Goal: Task Accomplishment & Management: Manage account settings

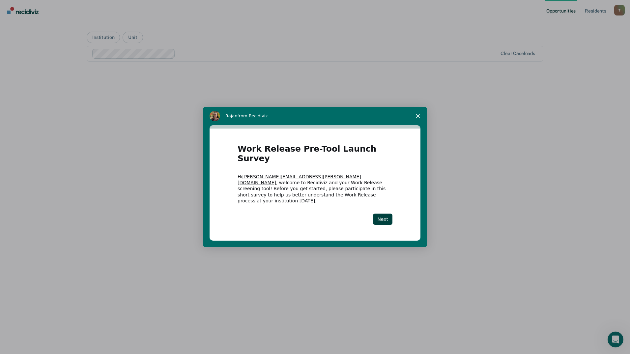
click at [372, 215] on div "Next" at bounding box center [315, 219] width 155 height 11
click at [378, 214] on button "Next" at bounding box center [382, 219] width 19 height 11
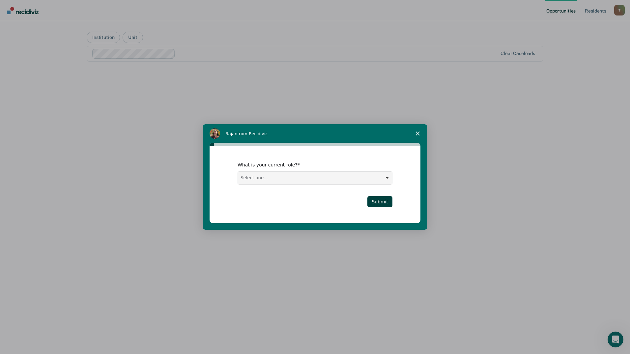
click at [386, 181] on select "Select one... Case Manager FUM Assistant Warden Warden" at bounding box center [315, 178] width 154 height 13
select select "FUM"
click at [238, 172] on select "Select one... Case Manager FUM Assistant Warden Warden" at bounding box center [315, 178] width 154 height 13
click at [370, 202] on button "Submit" at bounding box center [379, 201] width 25 height 11
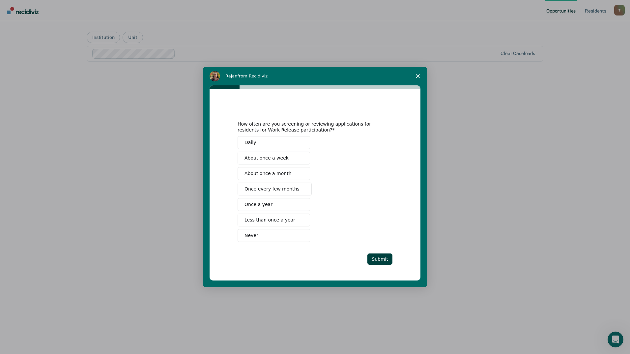
click at [417, 75] on polygon "Close survey" at bounding box center [418, 76] width 4 height 4
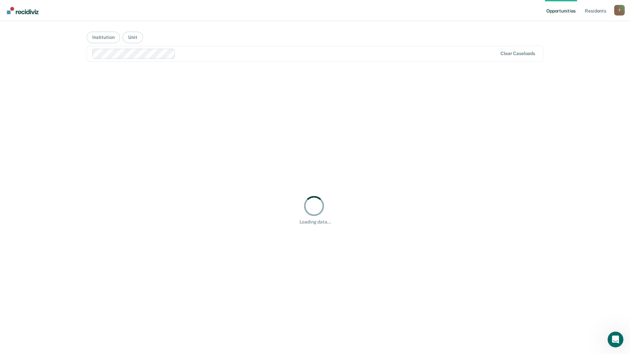
click at [619, 8] on div "T" at bounding box center [619, 10] width 11 height 11
click at [575, 45] on link "Log Out" at bounding box center [592, 44] width 53 height 6
click at [622, 12] on div "T" at bounding box center [619, 10] width 11 height 11
click at [583, 42] on link "Log Out" at bounding box center [592, 44] width 53 height 6
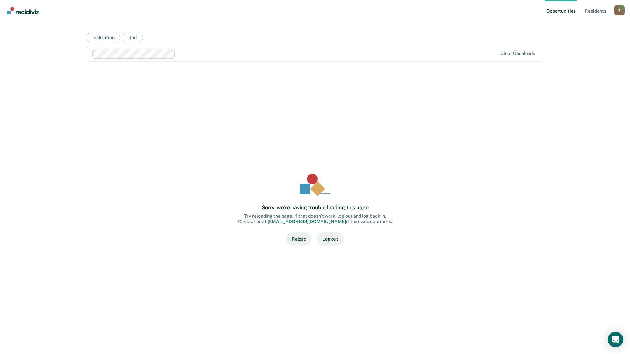
click at [304, 238] on button "Reload" at bounding box center [298, 238] width 25 height 13
click at [294, 237] on button "Reload" at bounding box center [298, 238] width 25 height 13
click at [298, 238] on button "Reload" at bounding box center [298, 238] width 25 height 13
click at [104, 38] on button "Institution" at bounding box center [103, 38] width 33 height 12
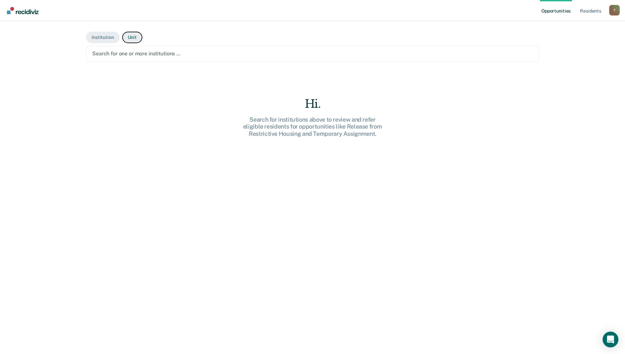
click at [130, 39] on button "Unit" at bounding box center [132, 38] width 20 height 12
click at [590, 11] on link "Resident s" at bounding box center [591, 10] width 24 height 21
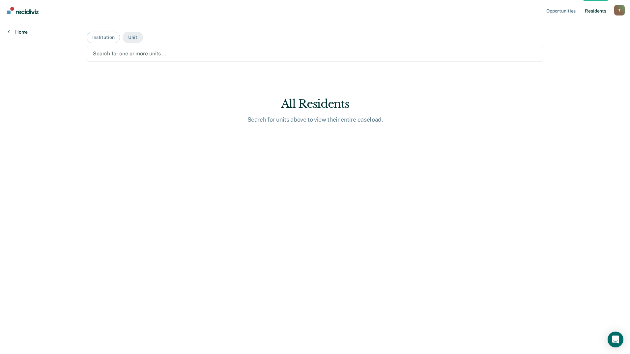
click at [24, 33] on link "Home" at bounding box center [18, 32] width 20 height 6
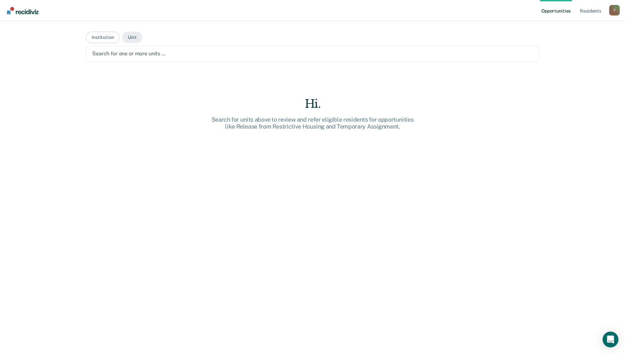
click at [139, 54] on div at bounding box center [312, 54] width 441 height 8
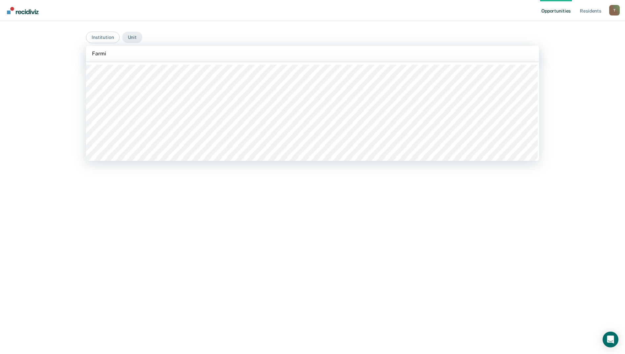
type input "Farming"
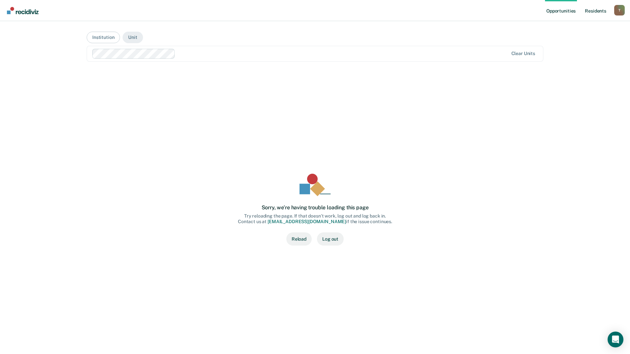
click at [588, 10] on link "Resident s" at bounding box center [596, 10] width 24 height 21
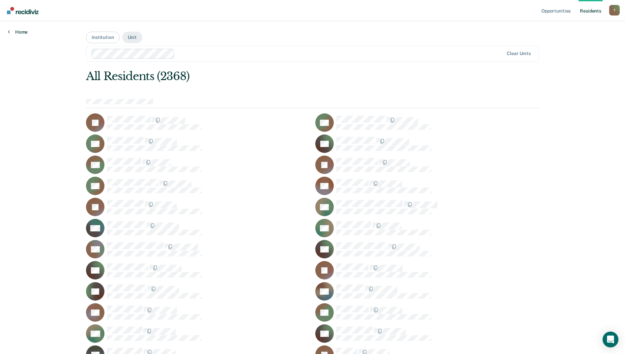
drag, startPoint x: 18, startPoint y: 28, endPoint x: 18, endPoint y: 33, distance: 4.3
click at [18, 29] on div "Home" at bounding box center [18, 28] width 36 height 14
click at [18, 33] on link "Home" at bounding box center [18, 32] width 20 height 6
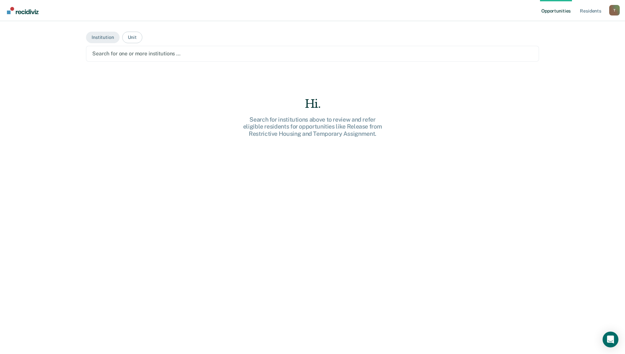
click at [305, 120] on div "Search for institutions above to review and refer eligible residents for opport…" at bounding box center [312, 126] width 211 height 21
click at [311, 107] on div "Hi." at bounding box center [312, 104] width 211 height 14
drag, startPoint x: 314, startPoint y: 160, endPoint x: 312, endPoint y: 137, distance: 23.2
click at [314, 159] on div "Hi. Search for institutions above to review and refer eligible residents for op…" at bounding box center [312, 237] width 453 height 280
click at [133, 37] on button "Unit" at bounding box center [132, 38] width 20 height 12
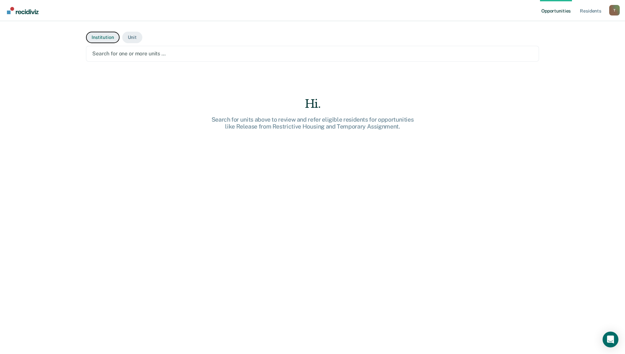
click at [104, 35] on button "Institution" at bounding box center [102, 38] width 33 height 12
click at [598, 11] on link "Resident s" at bounding box center [591, 10] width 24 height 21
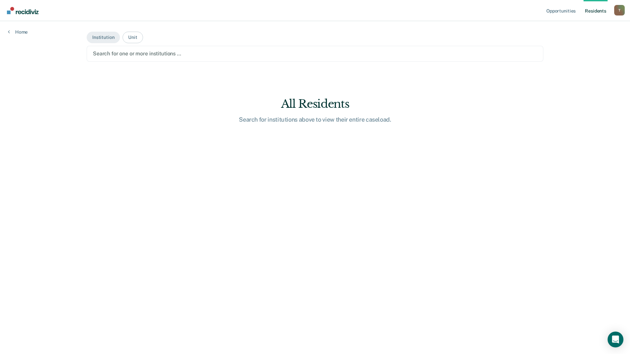
drag, startPoint x: 128, startPoint y: 48, endPoint x: 122, endPoint y: 56, distance: 9.7
click at [126, 50] on div "Search for one or more institutions …" at bounding box center [315, 54] width 457 height 16
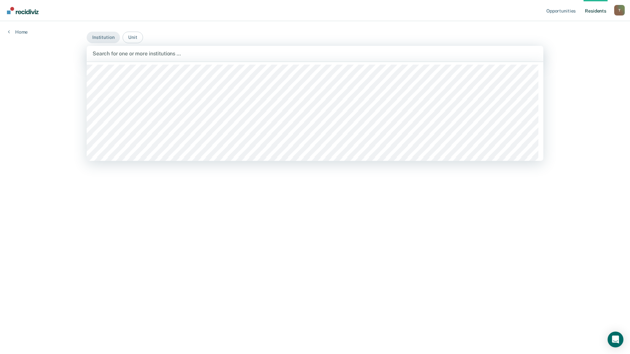
click at [123, 54] on div at bounding box center [315, 54] width 445 height 8
type input "Farmington"
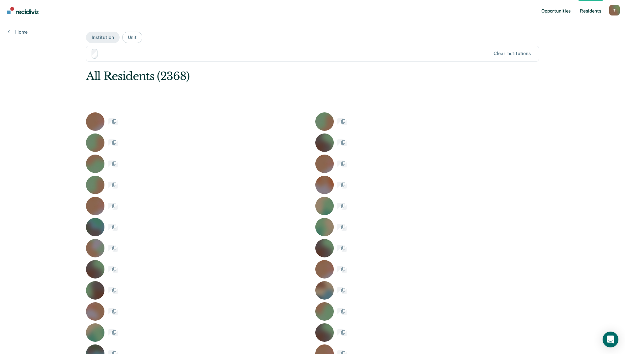
click at [553, 10] on link "Opportunities" at bounding box center [556, 10] width 32 height 21
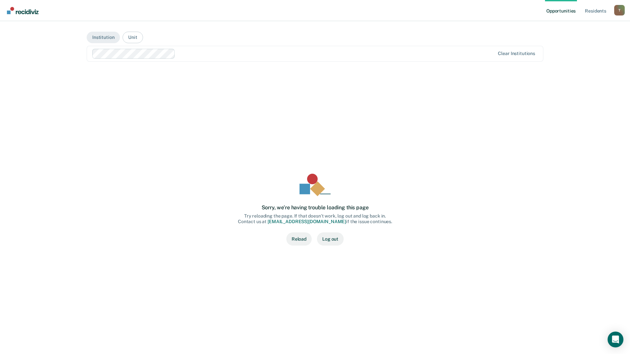
click at [297, 238] on button "Reload" at bounding box center [298, 238] width 25 height 13
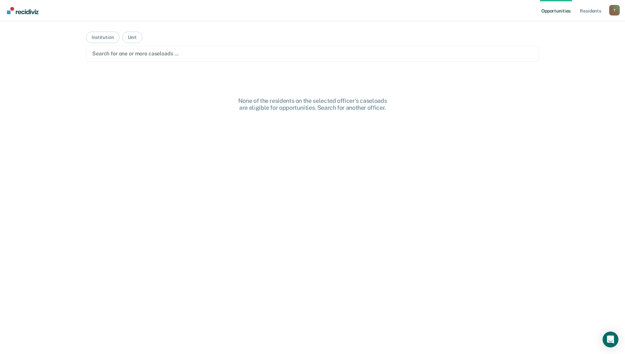
click at [551, 11] on link "Opportunities" at bounding box center [556, 10] width 32 height 21
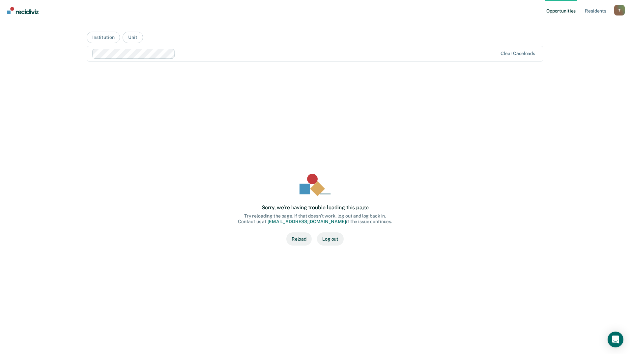
click at [301, 238] on button "Reload" at bounding box center [298, 238] width 25 height 13
click at [298, 240] on button "Reload" at bounding box center [298, 238] width 25 height 13
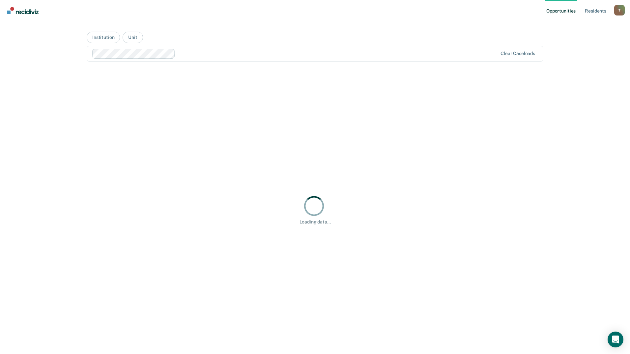
click at [16, 11] on img "Go to Recidiviz Home" at bounding box center [23, 10] width 32 height 7
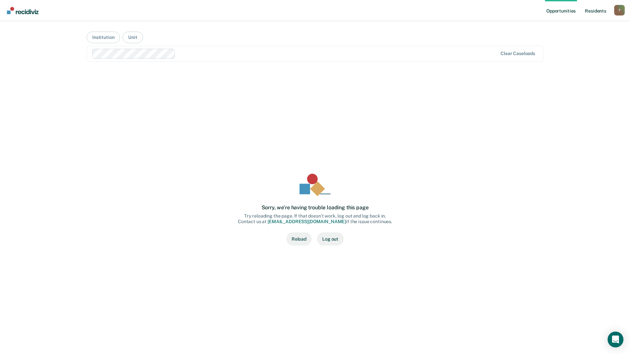
click at [596, 7] on link "Resident s" at bounding box center [596, 10] width 24 height 21
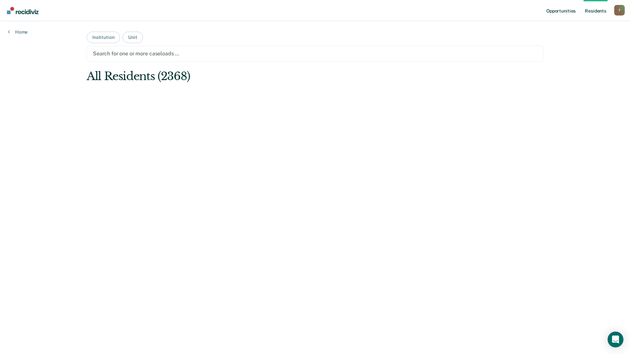
click at [552, 13] on link "Opportunities" at bounding box center [561, 10] width 32 height 21
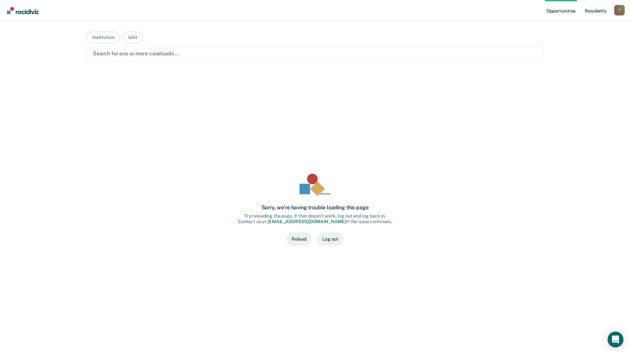
click at [590, 9] on link "Resident s" at bounding box center [596, 10] width 24 height 21
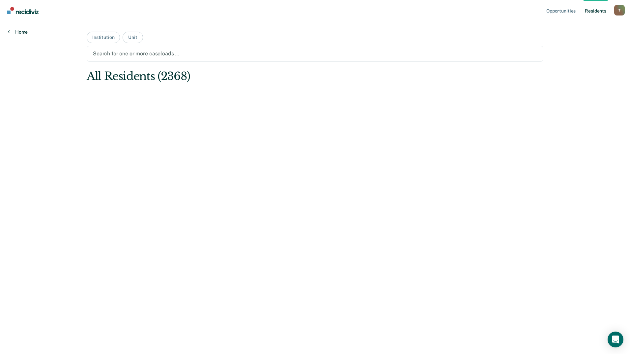
click at [18, 31] on link "Home" at bounding box center [18, 32] width 20 height 6
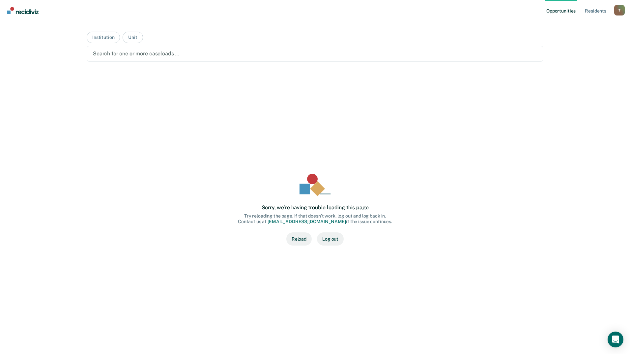
click at [617, 9] on div "T" at bounding box center [619, 10] width 11 height 11
click at [582, 46] on div "Opportunities Resident s Tyler.Smith@doc.mo.gov T Profile How it works Log Out …" at bounding box center [315, 177] width 630 height 354
click at [618, 12] on div "T" at bounding box center [619, 10] width 11 height 11
click at [579, 35] on link "How it works" at bounding box center [592, 35] width 53 height 6
click at [622, 14] on div "T" at bounding box center [619, 10] width 11 height 11
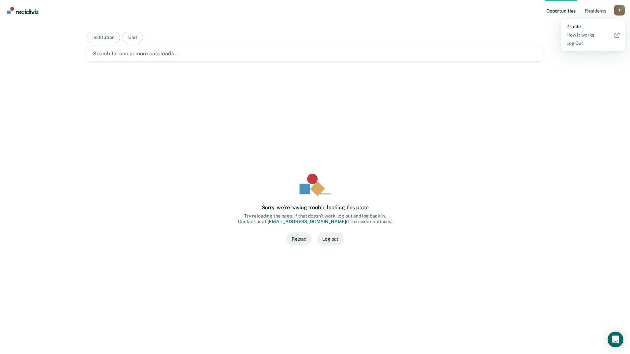
click at [580, 25] on link "Profile" at bounding box center [592, 27] width 53 height 6
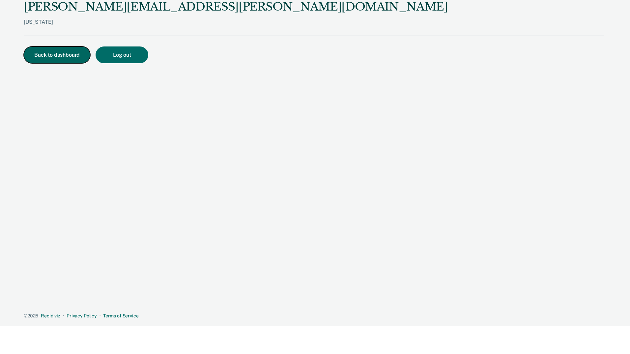
click at [71, 54] on button "Back to dashboard" at bounding box center [57, 54] width 67 height 17
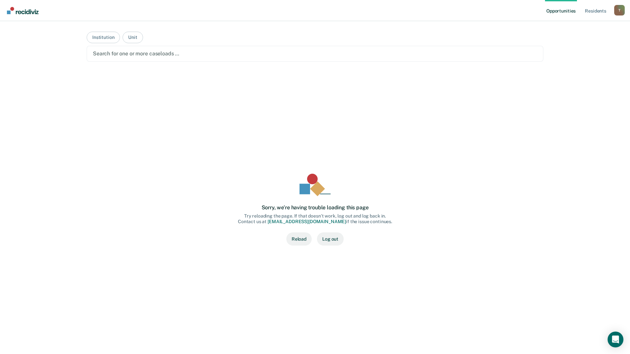
click at [617, 9] on div "T" at bounding box center [619, 10] width 11 height 11
click at [571, 43] on link "Log Out" at bounding box center [592, 44] width 53 height 6
